Goal: Check status: Check status

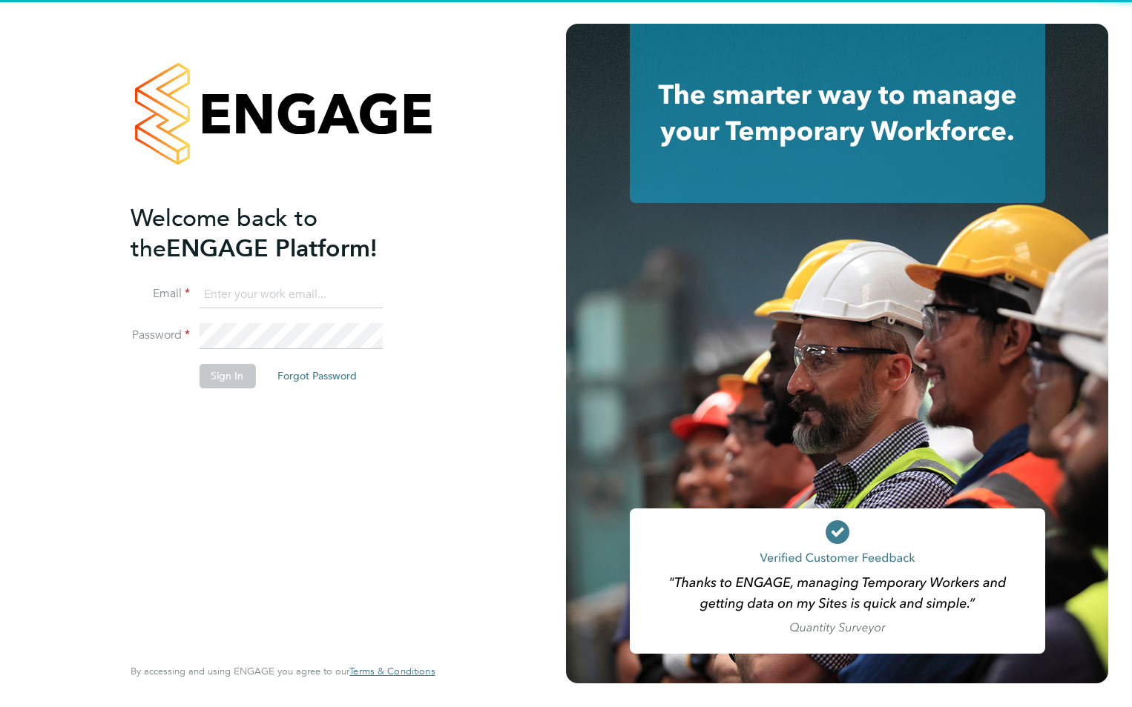
type input "[EMAIL_ADDRESS][DOMAIN_NAME]"
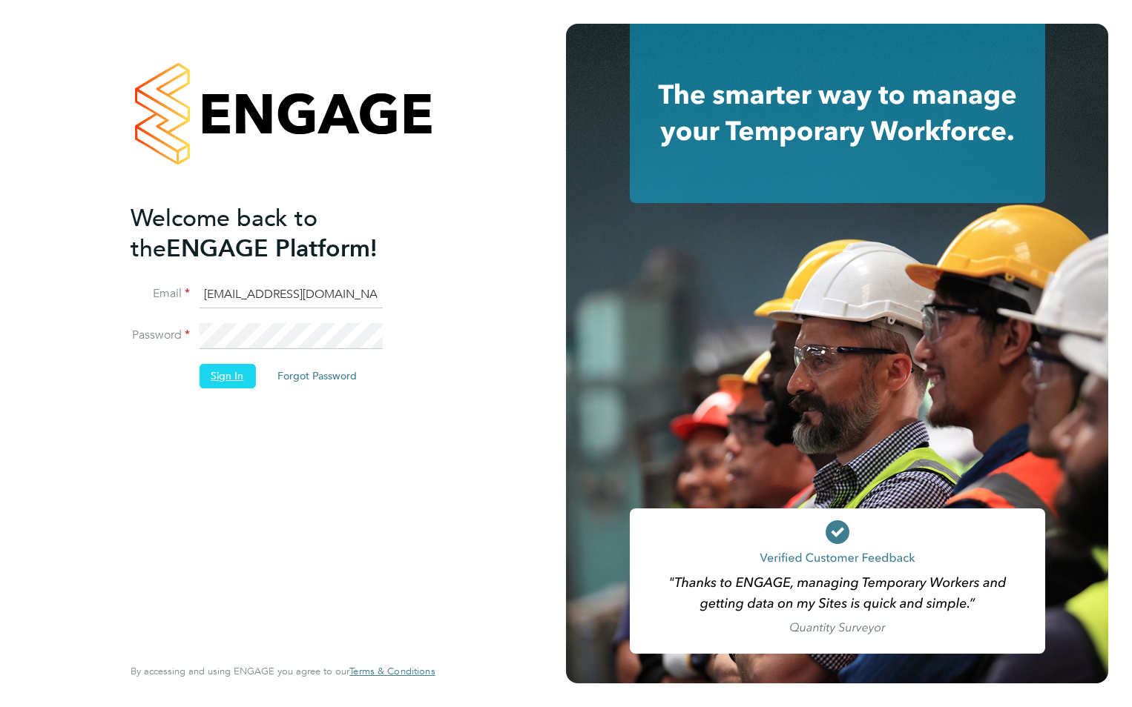
click at [223, 374] on button "Sign In" at bounding box center [227, 376] width 56 height 24
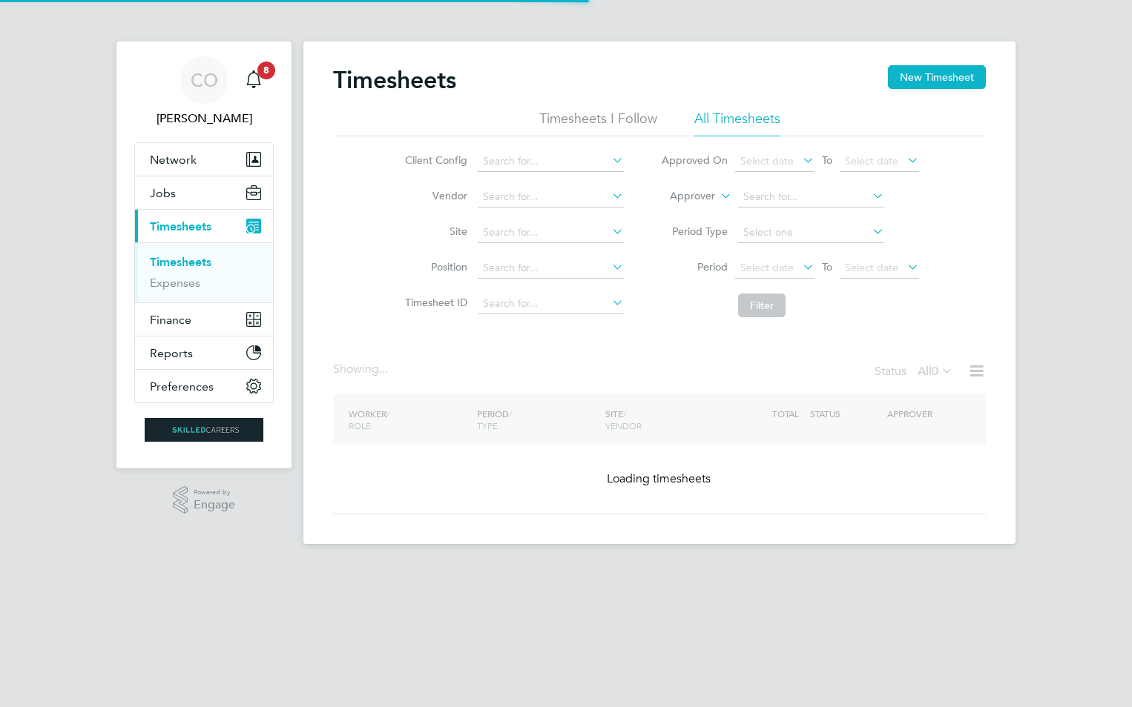
click at [710, 196] on label "Approver" at bounding box center [681, 196] width 67 height 15
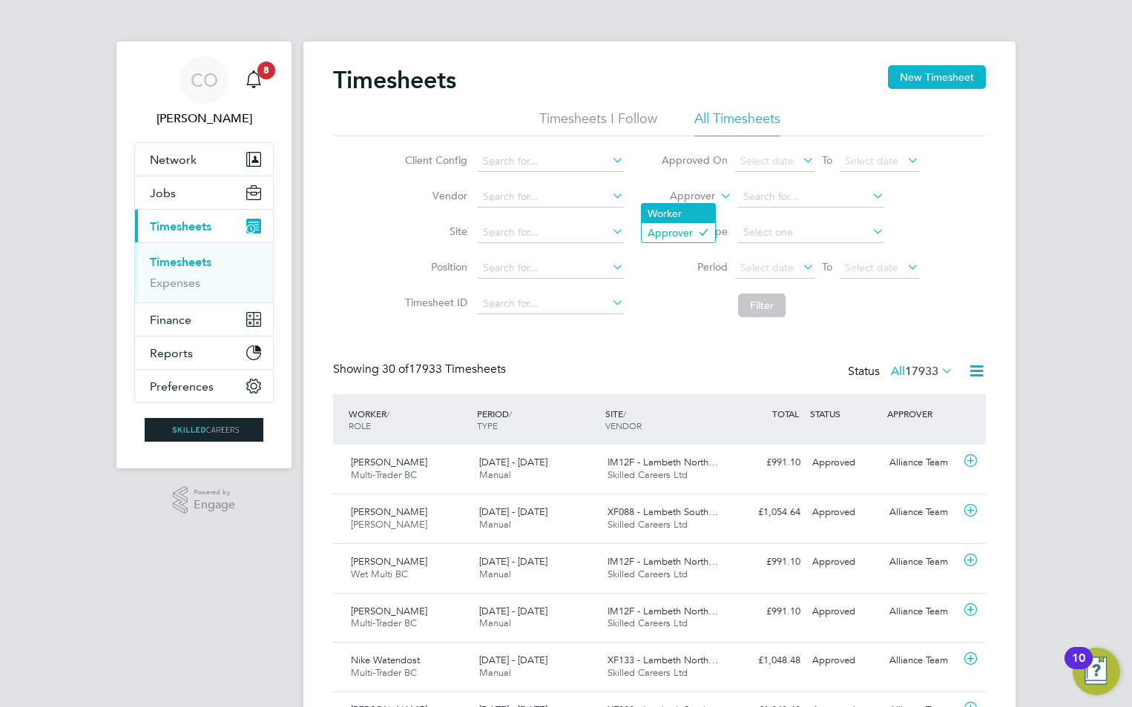
click at [699, 214] on li "Worker" at bounding box center [677, 213] width 73 height 19
click at [765, 195] on input at bounding box center [811, 197] width 146 height 21
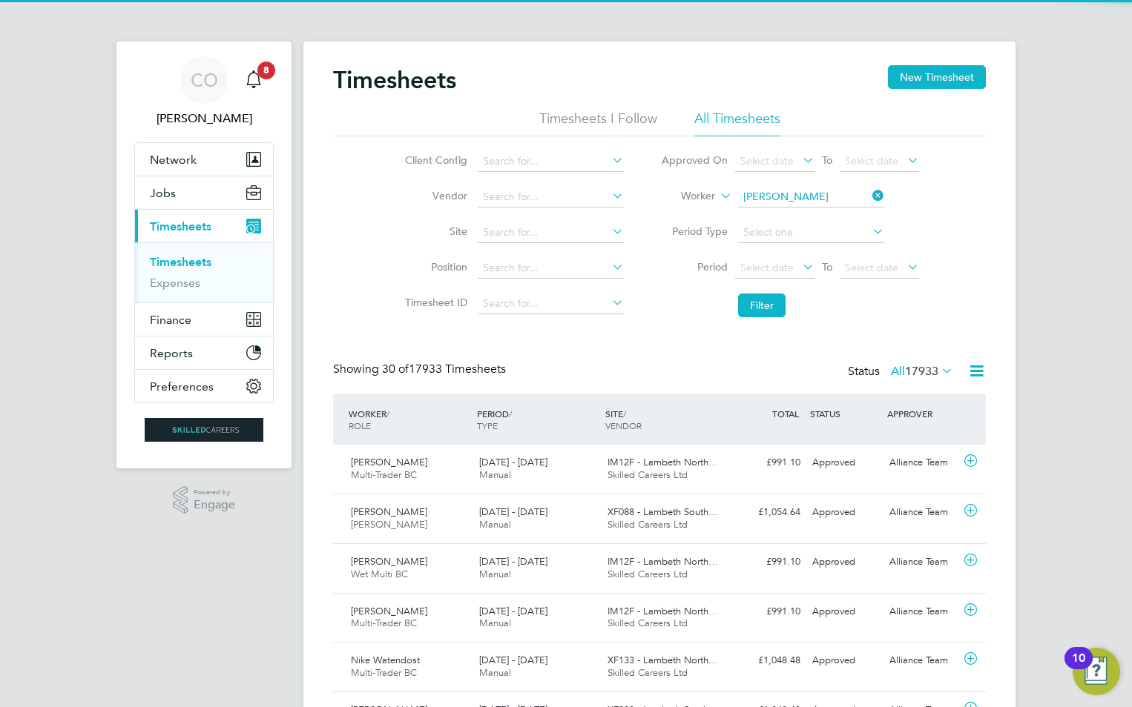
click at [811, 212] on li "Jason Henry" at bounding box center [829, 218] width 187 height 20
type input "Jason Henry"
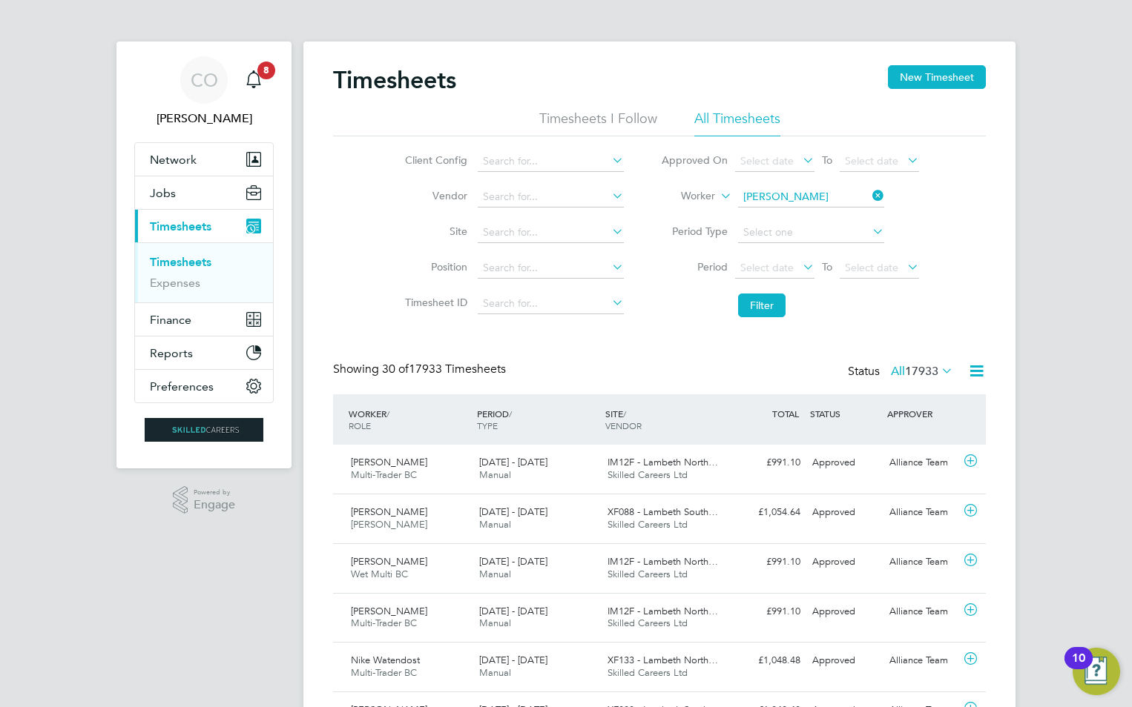
click at [770, 293] on li "Filter" at bounding box center [789, 305] width 295 height 39
click at [771, 295] on button "Filter" at bounding box center [761, 306] width 47 height 24
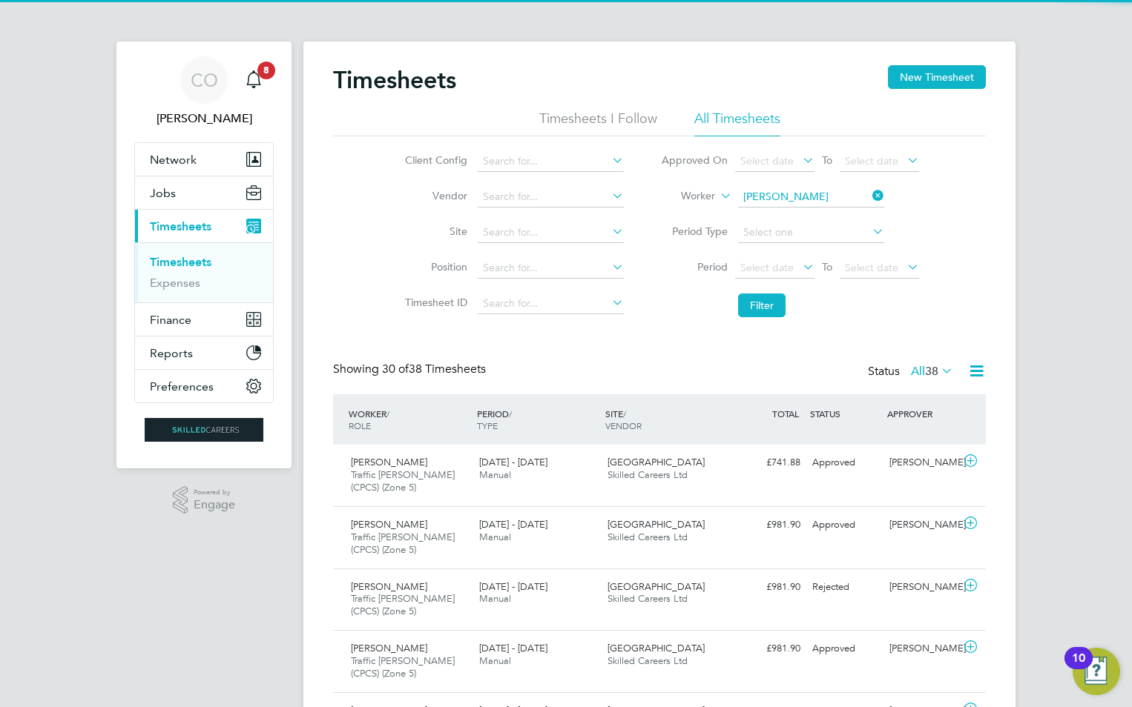
click at [932, 373] on span "38" at bounding box center [931, 371] width 13 height 15
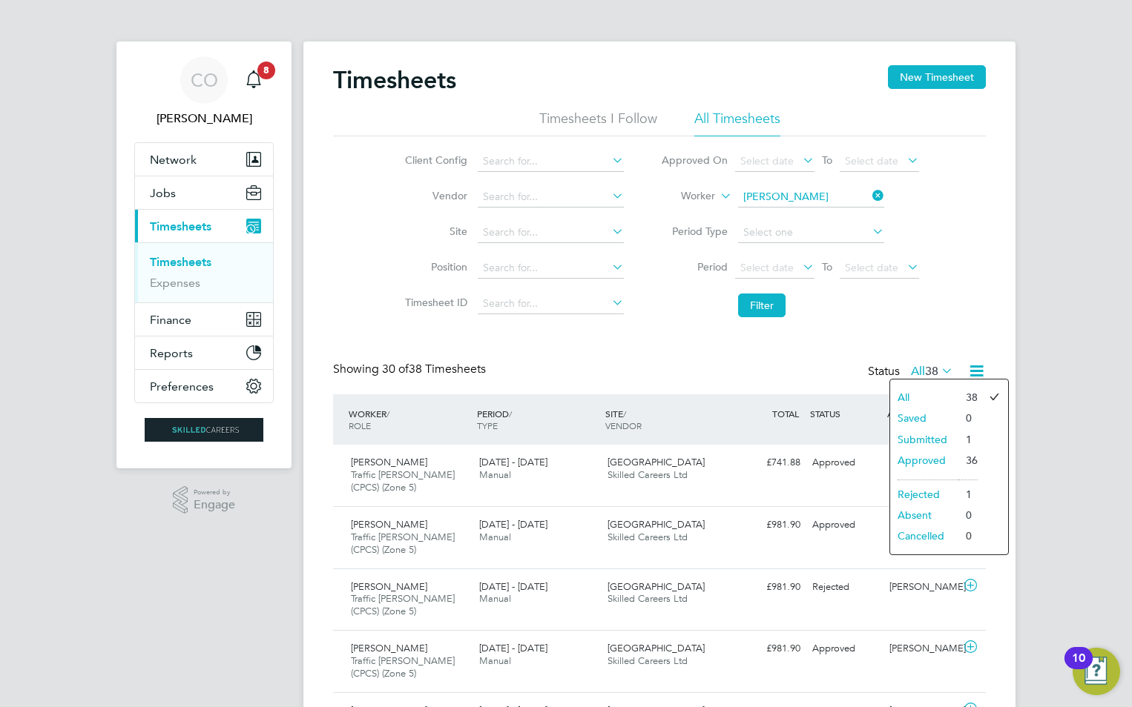
click at [939, 438] on li "Submitted" at bounding box center [924, 439] width 68 height 21
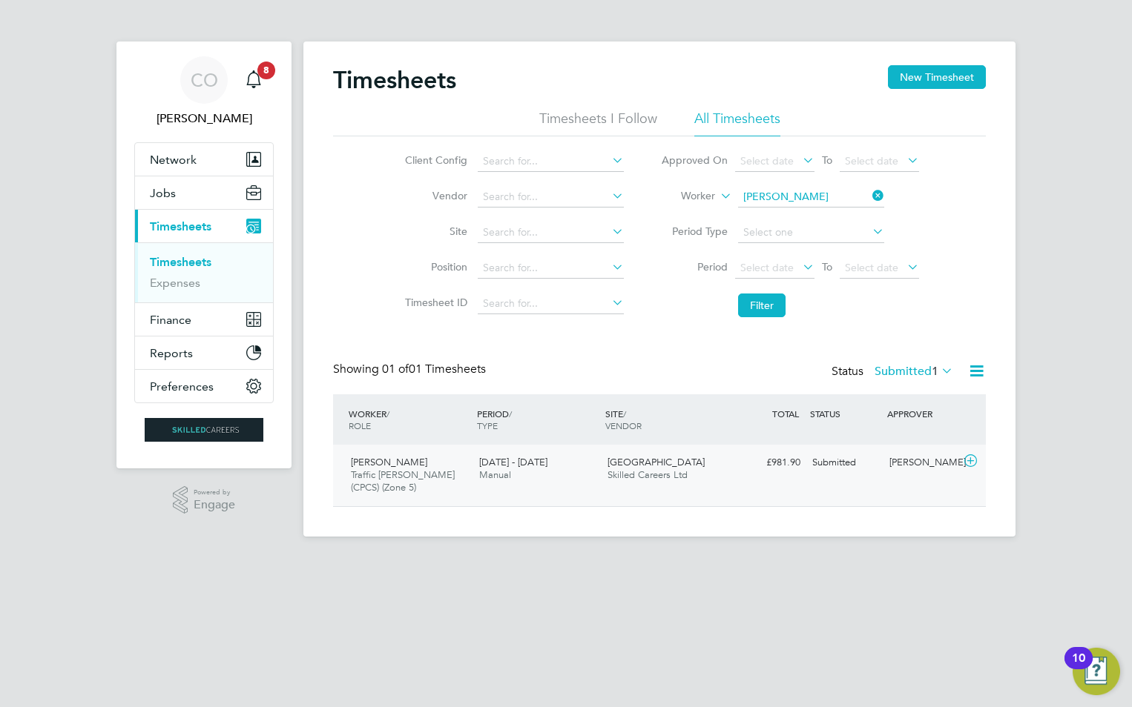
click at [638, 481] on div "Charlton Gardens Skilled Careers Ltd" at bounding box center [665, 469] width 128 height 37
